Goal: Register for event/course

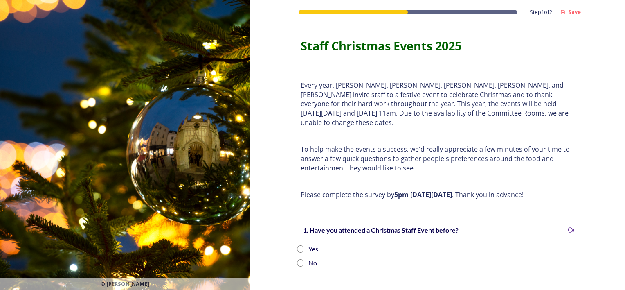
click at [297, 245] on input "radio" at bounding box center [300, 248] width 7 height 7
radio input "true"
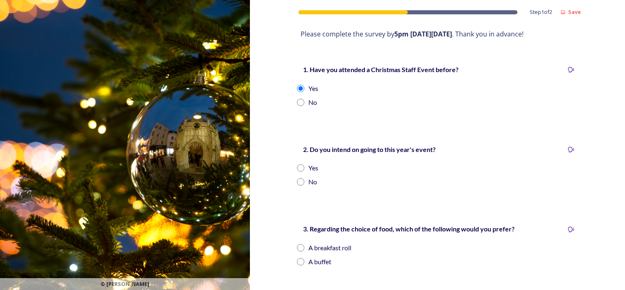
scroll to position [164, 0]
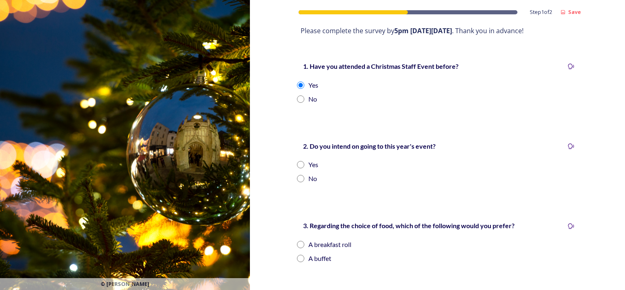
click at [297, 161] on input "radio" at bounding box center [300, 164] width 7 height 7
radio input "true"
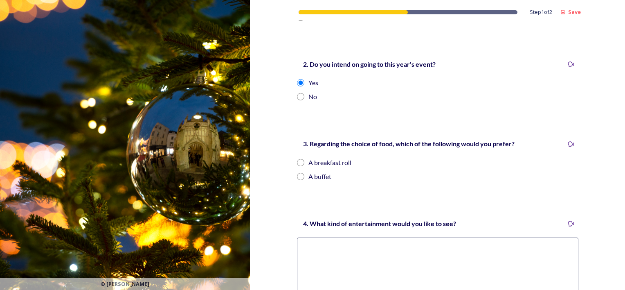
scroll to position [286, 0]
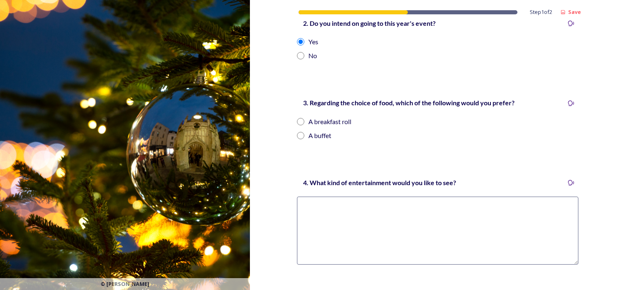
click at [297, 118] on input "radio" at bounding box center [300, 121] width 7 height 7
radio input "true"
click at [339, 205] on textarea at bounding box center [437, 230] width 281 height 68
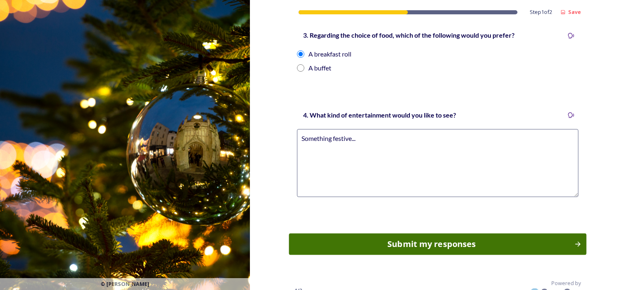
scroll to position [356, 0]
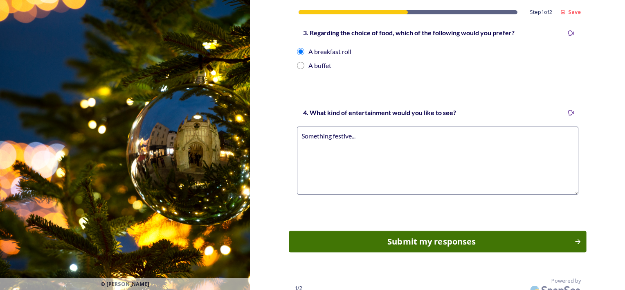
type textarea "Something festive..."
click at [452, 236] on div "Submit my responses" at bounding box center [431, 241] width 277 height 12
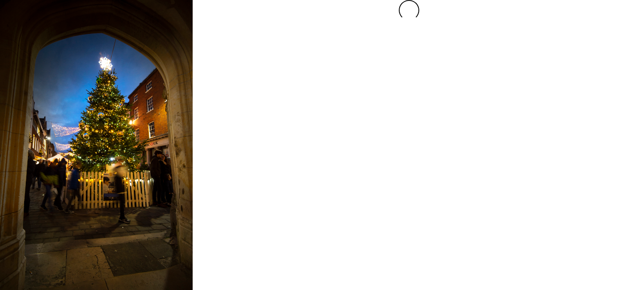
scroll to position [0, 0]
